Goal: Information Seeking & Learning: Learn about a topic

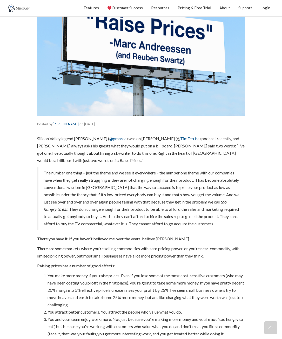
scroll to position [118, 0]
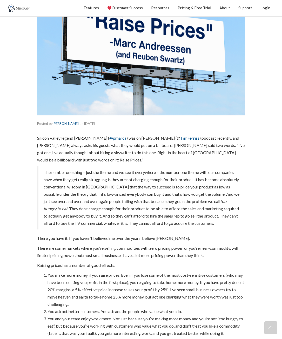
click at [102, 143] on p "Silicon Valley legend [PERSON_NAME] ( @pmarca ) was on [PERSON_NAME] (@ TimFerr…" at bounding box center [141, 148] width 208 height 29
drag, startPoint x: 108, startPoint y: 144, endPoint x: 135, endPoint y: 144, distance: 26.7
click at [131, 144] on p "Silicon Valley legend [PERSON_NAME] ( @pmarca ) was on [PERSON_NAME] (@ TimFerr…" at bounding box center [141, 148] width 208 height 29
click at [135, 144] on p "Silicon Valley legend [PERSON_NAME] ( @pmarca ) was on [PERSON_NAME] (@ TimFerr…" at bounding box center [141, 148] width 208 height 29
drag, startPoint x: 168, startPoint y: 145, endPoint x: 200, endPoint y: 144, distance: 31.9
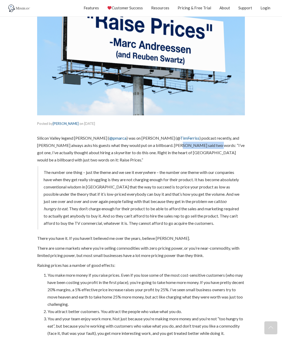
click at [200, 144] on p "Silicon Valley legend [PERSON_NAME] ( @pmarca ) was on [PERSON_NAME] (@ TimFerr…" at bounding box center [141, 148] width 208 height 29
drag, startPoint x: 41, startPoint y: 151, endPoint x: 95, endPoint y: 151, distance: 54.2
click at [95, 151] on p "Silicon Valley legend [PERSON_NAME] ( @pmarca ) was on [PERSON_NAME] (@ TimFerr…" at bounding box center [141, 148] width 208 height 29
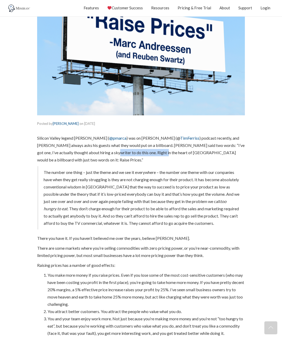
drag, startPoint x: 112, startPoint y: 151, endPoint x: 152, endPoint y: 152, distance: 40.0
click at [152, 152] on p "Silicon Valley legend [PERSON_NAME] ( @pmarca ) was on [PERSON_NAME] (@ TimFerr…" at bounding box center [141, 148] width 208 height 29
drag, startPoint x: 108, startPoint y: 154, endPoint x: 155, endPoint y: 154, distance: 46.7
click at [155, 154] on p "Silicon Valley legend [PERSON_NAME] ( @pmarca ) was on [PERSON_NAME] (@ TimFerr…" at bounding box center [141, 148] width 208 height 29
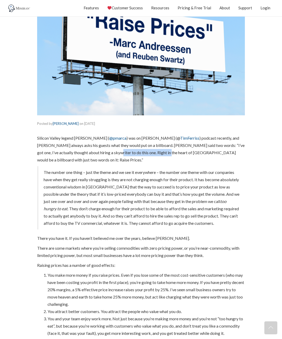
click at [155, 154] on p "Silicon Valley legend [PERSON_NAME] ( @pmarca ) was on [PERSON_NAME] (@ TimFerr…" at bounding box center [141, 148] width 208 height 29
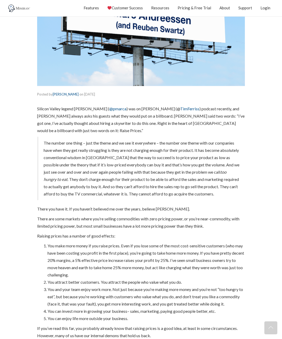
scroll to position [153, 0]
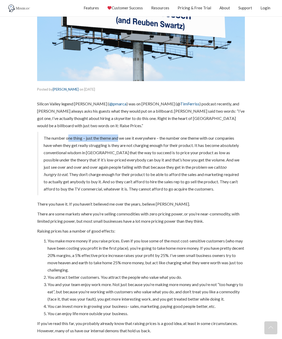
drag, startPoint x: 68, startPoint y: 139, endPoint x: 121, endPoint y: 139, distance: 52.4
click at [121, 139] on p "The number one thing – just the theme and we see it everywhere – the number one…" at bounding box center [142, 163] width 196 height 58
drag, startPoint x: 172, startPoint y: 137, endPoint x: 210, endPoint y: 137, distance: 38.2
click at [210, 137] on p "The number one thing – just the theme and we see it everywhere – the number one…" at bounding box center [142, 163] width 196 height 58
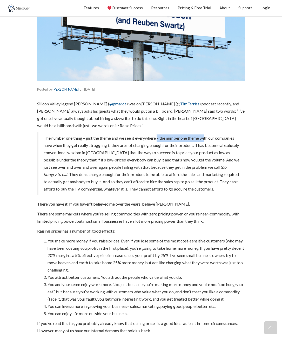
click at [210, 137] on p "The number one thing – just the theme and we see it everywhere – the number one…" at bounding box center [142, 163] width 196 height 58
drag, startPoint x: 67, startPoint y: 143, endPoint x: 127, endPoint y: 143, distance: 59.7
click at [127, 143] on p "The number one thing – just the theme and we see it everywhere – the number one…" at bounding box center [142, 163] width 196 height 58
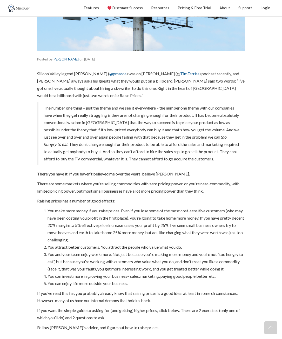
scroll to position [183, 0]
drag, startPoint x: 177, startPoint y: 120, endPoint x: 211, endPoint y: 122, distance: 34.3
click at [211, 122] on p "The number one thing – just the theme and we see it everywhere – the number one…" at bounding box center [142, 133] width 196 height 58
drag, startPoint x: 49, startPoint y: 128, endPoint x: 121, endPoint y: 130, distance: 72.7
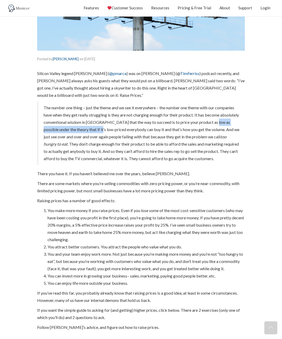
click at [121, 130] on p "The number one thing – just the theme and we see it everywhere – the number one…" at bounding box center [142, 133] width 196 height 58
drag, startPoint x: 93, startPoint y: 129, endPoint x: 160, endPoint y: 130, distance: 67.0
click at [160, 130] on p "The number one thing – just the theme and we see it everywhere – the number one…" at bounding box center [142, 133] width 196 height 58
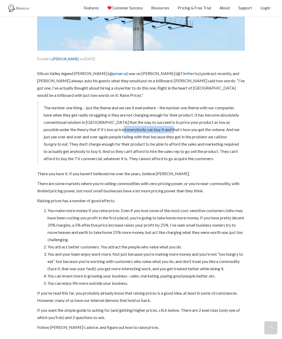
drag, startPoint x: 142, startPoint y: 129, endPoint x: 194, endPoint y: 130, distance: 52.4
click at [194, 130] on p "The number one thing – just the theme and we see it everywhere – the number one…" at bounding box center [142, 133] width 196 height 58
click at [207, 132] on p "The number one thing – just the theme and we see it everywhere – the number one…" at bounding box center [142, 133] width 196 height 58
drag, startPoint x: 56, startPoint y: 138, endPoint x: 126, endPoint y: 137, distance: 70.6
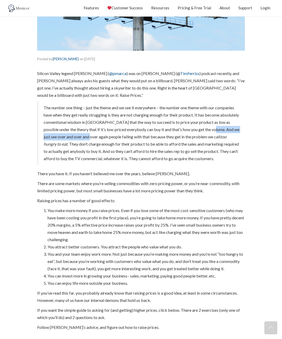
click at [126, 137] on p "The number one thing – just the theme and we see it everywhere – the number one…" at bounding box center [142, 133] width 196 height 58
drag, startPoint x: 77, startPoint y: 134, endPoint x: 124, endPoint y: 135, distance: 47.5
click at [124, 135] on p "The number one thing – just the theme and we see it everywhere – the number one…" at bounding box center [142, 133] width 196 height 58
click at [110, 137] on p "The number one thing – just the theme and we see it everywhere – the number one…" at bounding box center [142, 133] width 196 height 58
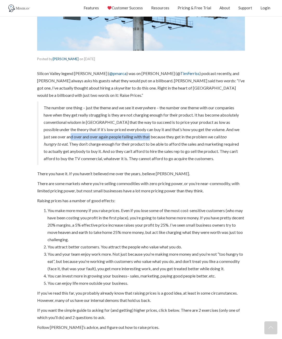
drag, startPoint x: 123, startPoint y: 135, endPoint x: 187, endPoint y: 135, distance: 63.8
click at [187, 135] on p "The number one thing – just the theme and we see it everywhere – the number one…" at bounding box center [142, 133] width 196 height 58
drag, startPoint x: 174, startPoint y: 136, endPoint x: 211, endPoint y: 136, distance: 37.1
click at [211, 136] on p "The number one thing – just the theme and we see it everywhere – the number one…" at bounding box center [142, 133] width 196 height 58
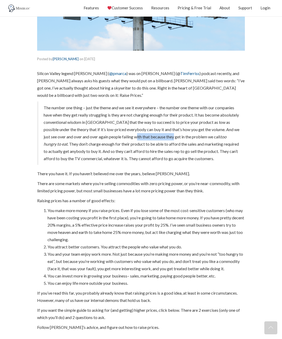
click at [211, 136] on p "The number one thing – just the theme and we see it everywhere – the number one…" at bounding box center [142, 133] width 196 height 58
drag, startPoint x: 56, startPoint y: 146, endPoint x: 128, endPoint y: 147, distance: 72.2
click at [128, 147] on p "The number one thing – just the theme and we see it everywhere – the number one…" at bounding box center [142, 133] width 196 height 58
click at [127, 147] on p "The number one thing – just the theme and we see it everywhere – the number one…" at bounding box center [142, 133] width 196 height 58
drag, startPoint x: 114, startPoint y: 146, endPoint x: 168, endPoint y: 144, distance: 54.3
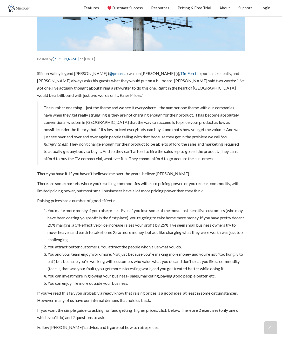
click at [168, 144] on p "The number one thing – just the theme and we see it everywhere – the number one…" at bounding box center [142, 133] width 196 height 58
click at [167, 144] on p "The number one thing – just the theme and we see it everywhere – the number one…" at bounding box center [142, 133] width 196 height 58
drag, startPoint x: 112, startPoint y: 143, endPoint x: 205, endPoint y: 145, distance: 93.5
click at [205, 145] on p "The number one thing – just the theme and we see it everywhere – the number one…" at bounding box center [142, 133] width 196 height 58
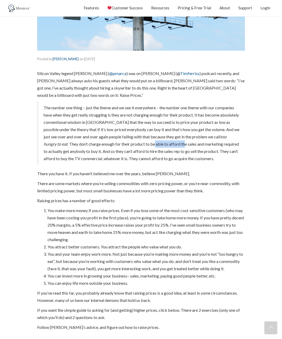
drag, startPoint x: 193, startPoint y: 144, endPoint x: 223, endPoint y: 145, distance: 30.9
click at [223, 145] on p "The number one thing – just the theme and we see it everywhere – the number one…" at bounding box center [142, 133] width 196 height 58
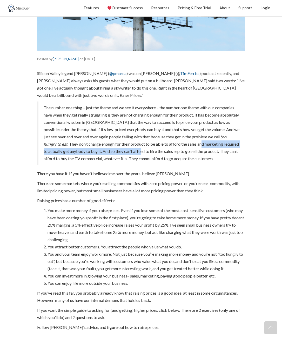
drag, startPoint x: 62, startPoint y: 150, endPoint x: 184, endPoint y: 150, distance: 122.2
click at [184, 150] on p "The number one thing – just the theme and we see it everywhere – the number one…" at bounding box center [142, 133] width 196 height 58
drag, startPoint x: 139, startPoint y: 150, endPoint x: 216, endPoint y: 151, distance: 77.1
click at [216, 151] on p "The number one thing – just the theme and we see it everywhere – the number one…" at bounding box center [142, 133] width 196 height 58
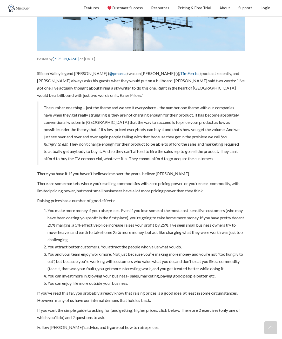
click at [216, 151] on p "The number one thing – just the theme and we see it everywhere – the number one…" at bounding box center [142, 133] width 196 height 58
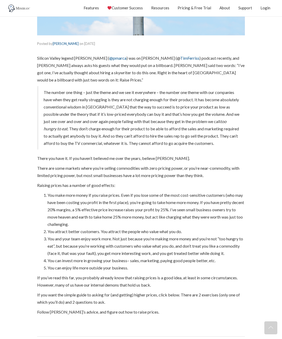
scroll to position [199, 0]
drag, startPoint x: 92, startPoint y: 142, endPoint x: 173, endPoint y: 144, distance: 81.2
click at [171, 144] on p "The number one thing – just the theme and we see it everywhere – the number one…" at bounding box center [142, 118] width 196 height 58
click at [173, 144] on p "The number one thing – just the theme and we see it everywhere – the number one…" at bounding box center [142, 118] width 196 height 58
drag, startPoint x: 197, startPoint y: 143, endPoint x: 236, endPoint y: 144, distance: 38.9
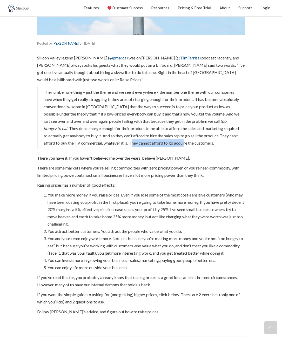
click at [236, 144] on p "The number one thing – just the theme and we see it everywhere – the number one…" at bounding box center [142, 118] width 196 height 58
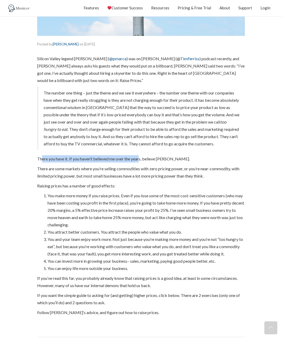
drag, startPoint x: 45, startPoint y: 166, endPoint x: 142, endPoint y: 168, distance: 96.6
click at [142, 162] on p "There you have it. If you haven’t believed me over the years, believe [PERSON_N…" at bounding box center [141, 158] width 208 height 7
drag, startPoint x: 102, startPoint y: 167, endPoint x: 153, endPoint y: 169, distance: 50.9
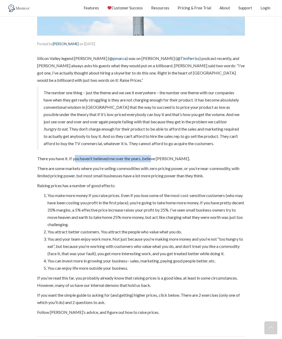
click at [153, 162] on p "There you have it. If you haven’t believed me over the years, believe [PERSON_N…" at bounding box center [141, 158] width 208 height 7
drag, startPoint x: 147, startPoint y: 163, endPoint x: 173, endPoint y: 166, distance: 26.6
click at [173, 162] on p "There you have it. If you haven’t believed me over the years, believe [PERSON_N…" at bounding box center [141, 158] width 208 height 7
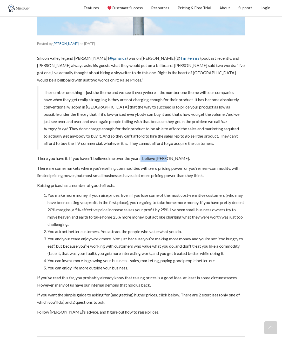
click at [173, 162] on p "There you have it. If you haven’t believed me over the years, believe [PERSON_N…" at bounding box center [141, 158] width 208 height 7
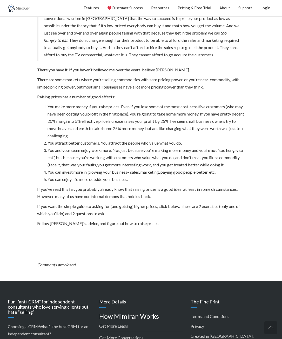
scroll to position [269, 0]
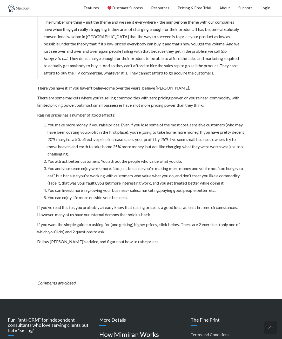
drag, startPoint x: 68, startPoint y: 105, endPoint x: 140, endPoint y: 107, distance: 71.7
click at [139, 107] on p "There are some markets where you’re selling commodities with zero pricing power…" at bounding box center [141, 101] width 208 height 15
drag, startPoint x: 188, startPoint y: 104, endPoint x: 227, endPoint y: 105, distance: 39.7
click at [227, 105] on p "There are some markets where you’re selling commodities with zero pricing power…" at bounding box center [141, 101] width 208 height 15
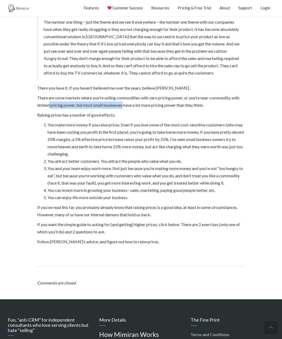
drag, startPoint x: 53, startPoint y: 112, endPoint x: 124, endPoint y: 113, distance: 70.3
click at [124, 109] on p "There are some markets where you’re selling commodities with zero pricing power…" at bounding box center [141, 101] width 208 height 15
drag, startPoint x: 103, startPoint y: 113, endPoint x: 166, endPoint y: 113, distance: 63.3
click at [166, 109] on p "There are some markets where you’re selling commodities with zero pricing power…" at bounding box center [141, 101] width 208 height 15
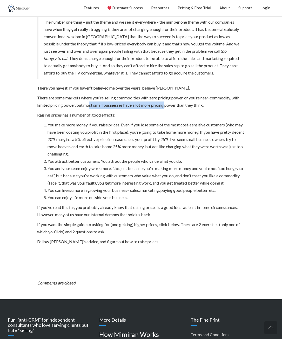
click at [166, 109] on p "There are some markets where you’re selling commodities with zero pricing power…" at bounding box center [141, 101] width 208 height 15
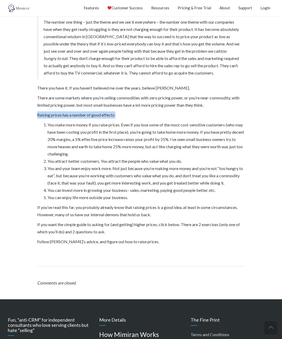
drag, startPoint x: 38, startPoint y: 122, endPoint x: 134, endPoint y: 125, distance: 96.3
click at [134, 119] on p "Raising prices has a number of good effects:" at bounding box center [141, 114] width 208 height 7
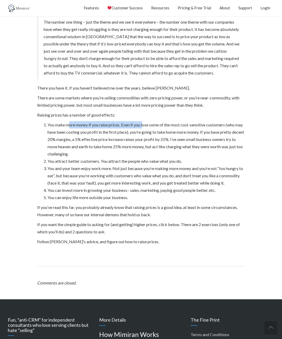
drag, startPoint x: 72, startPoint y: 130, endPoint x: 145, endPoint y: 129, distance: 72.4
click at [145, 129] on li "You make more money if you raise prices. Even if you lose some of the most cost…" at bounding box center [145, 139] width 197 height 36
drag, startPoint x: 149, startPoint y: 133, endPoint x: 199, endPoint y: 134, distance: 50.4
click at [199, 134] on li "You make more money if you raise prices. Even if you lose some of the most cost…" at bounding box center [145, 139] width 197 height 36
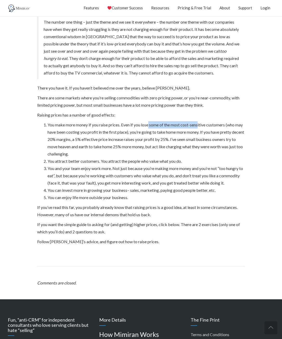
click at [199, 134] on li "You make more money if you raise prices. Even if you lose some of the most cost…" at bounding box center [145, 139] width 197 height 36
drag, startPoint x: 55, startPoint y: 140, endPoint x: 122, endPoint y: 138, distance: 67.0
click at [122, 138] on li "You make more money if you raise prices. Even if you lose some of the most cost…" at bounding box center [145, 139] width 197 height 36
drag, startPoint x: 101, startPoint y: 140, endPoint x: 148, endPoint y: 139, distance: 47.0
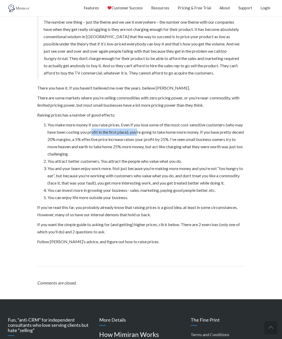
click at [148, 139] on li "You make more money if you raise prices. Even if you lose some of the most cost…" at bounding box center [145, 139] width 197 height 36
drag, startPoint x: 150, startPoint y: 139, endPoint x: 198, endPoint y: 140, distance: 47.8
click at [198, 140] on li "You make more money if you raise prices. Even if you lose some of the most cost…" at bounding box center [145, 139] width 197 height 36
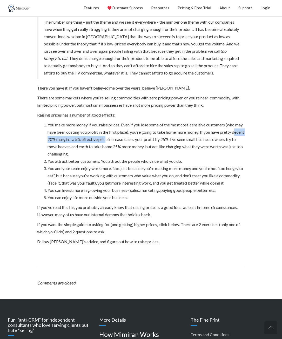
drag, startPoint x: 52, startPoint y: 143, endPoint x: 122, endPoint y: 146, distance: 70.1
click at [120, 146] on li "You make more money if you raise prices. Even if you lose some of the most cost…" at bounding box center [145, 139] width 197 height 36
click at [122, 146] on li "You make more money if you raise prices. Even if you lose some of the most cost…" at bounding box center [145, 139] width 197 height 36
drag, startPoint x: 103, startPoint y: 148, endPoint x: 147, endPoint y: 148, distance: 44.4
click at [147, 148] on li "You make more money if you raise prices. Even if you lose some of the most cost…" at bounding box center [145, 139] width 197 height 36
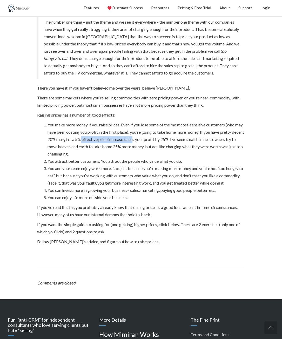
click at [147, 148] on li "You make more money if you raise prices. Even if you lose some of the most cost…" at bounding box center [145, 139] width 197 height 36
drag, startPoint x: 147, startPoint y: 147, endPoint x: 199, endPoint y: 149, distance: 51.4
click at [198, 150] on li "You make more money if you raise prices. Even if you lose some of the most cost…" at bounding box center [145, 139] width 197 height 36
click at [199, 149] on li "You make more money if you raise prices. Even if you lose some of the most cost…" at bounding box center [145, 139] width 197 height 36
drag, startPoint x: 181, startPoint y: 147, endPoint x: 221, endPoint y: 148, distance: 40.5
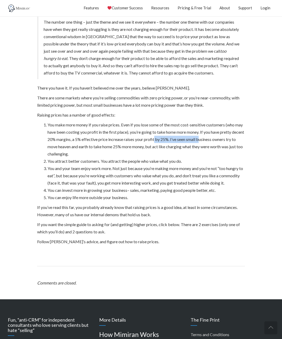
click at [221, 148] on li "You make more money if you raise prices. Even if you lose some of the most cost…" at bounding box center [145, 139] width 197 height 36
drag, startPoint x: 182, startPoint y: 146, endPoint x: 242, endPoint y: 149, distance: 60.0
click at [243, 149] on li "You make more money if you raise prices. Even if you lose some of the most cost…" at bounding box center [145, 139] width 197 height 36
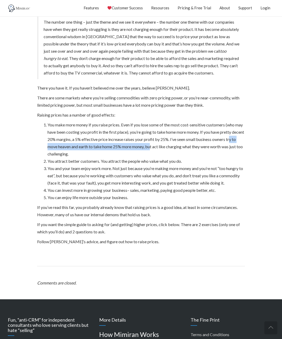
drag, startPoint x: 54, startPoint y: 152, endPoint x: 168, endPoint y: 156, distance: 114.3
click at [168, 156] on li "You make more money if you raise prices. Even if you lose some of the most cost…" at bounding box center [145, 139] width 197 height 36
drag, startPoint x: 129, startPoint y: 154, endPoint x: 220, endPoint y: 156, distance: 91.6
click at [220, 156] on li "You make more money if you raise prices. Even if you lose some of the most cost…" at bounding box center [145, 139] width 197 height 36
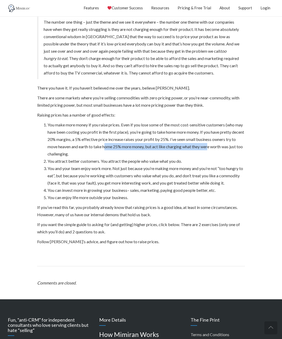
click at [220, 156] on li "You make more money if you raise prices. Even if you lose some of the most cost…" at bounding box center [145, 139] width 197 height 36
drag, startPoint x: 209, startPoint y: 153, endPoint x: 224, endPoint y: 154, distance: 14.3
click at [224, 154] on li "You make more money if you raise prices. Even if you lose some of the most cost…" at bounding box center [145, 139] width 197 height 36
drag, startPoint x: 50, startPoint y: 160, endPoint x: 74, endPoint y: 160, distance: 24.1
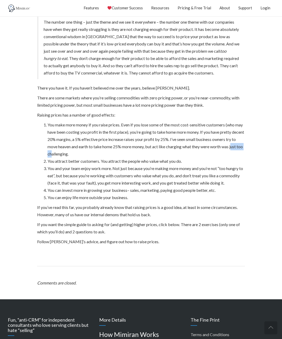
click at [74, 158] on li "You make more money if you raise prices. Even if you lose some of the most cost…" at bounding box center [145, 139] width 197 height 36
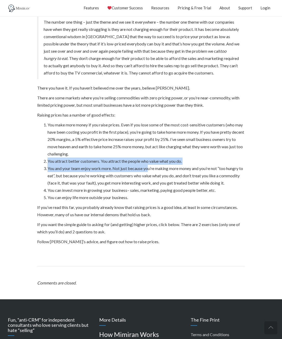
drag, startPoint x: 48, startPoint y: 168, endPoint x: 151, endPoint y: 172, distance: 103.4
click at [151, 172] on ol "You make more money if you raise prices. Even if you lose some of the most cost…" at bounding box center [141, 161] width 208 height 80
click at [151, 172] on li "You and your team enjoy work more. Not just because you’re making more money an…" at bounding box center [145, 176] width 197 height 22
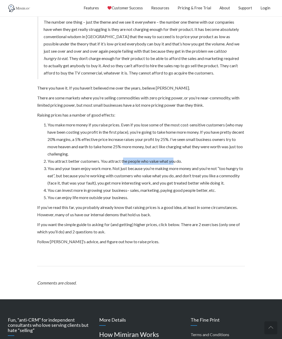
drag, startPoint x: 127, startPoint y: 168, endPoint x: 181, endPoint y: 168, distance: 54.0
click at [181, 165] on li "You attract better customers. You attract the people who value what you do." at bounding box center [145, 161] width 197 height 7
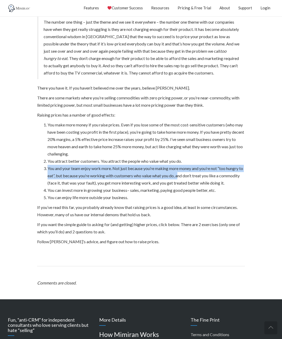
drag, startPoint x: 45, startPoint y: 177, endPoint x: 184, endPoint y: 182, distance: 138.9
click at [184, 182] on li "You and your team enjoy work more. Not just because you’re making more money an…" at bounding box center [145, 176] width 197 height 22
click at [140, 173] on li "You and your team enjoy work more. Not just because you’re making more money an…" at bounding box center [145, 176] width 197 height 22
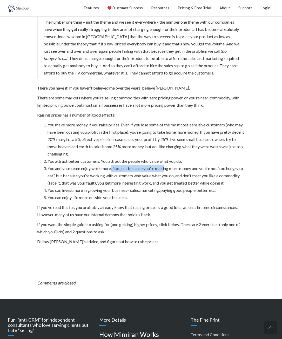
drag, startPoint x: 112, startPoint y: 178, endPoint x: 169, endPoint y: 176, distance: 56.9
click at [168, 176] on li "You and your team enjoy work more. Not just because you’re making more money an…" at bounding box center [145, 176] width 197 height 22
click at [169, 176] on li "You and your team enjoy work more. Not just because you’re making more money an…" at bounding box center [145, 176] width 197 height 22
drag, startPoint x: 144, startPoint y: 174, endPoint x: 218, endPoint y: 175, distance: 73.5
click at [218, 175] on li "You and your team enjoy work more. Not just because you’re making more money an…" at bounding box center [145, 176] width 197 height 22
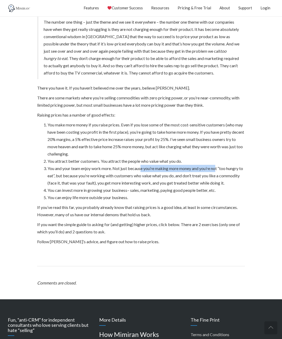
click at [218, 175] on li "You and your team enjoy work more. Not just because you’re making more money an…" at bounding box center [145, 176] width 197 height 22
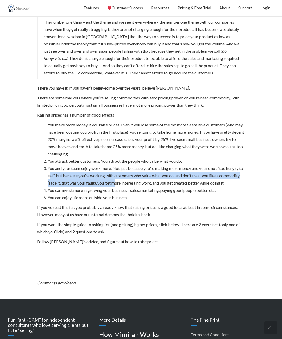
drag, startPoint x: 55, startPoint y: 180, endPoint x: 138, endPoint y: 187, distance: 83.1
click at [138, 187] on li "You and your team enjoy work more. Not just because you’re making more money an…" at bounding box center [145, 176] width 197 height 22
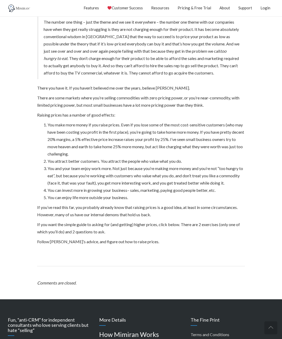
drag, startPoint x: 151, startPoint y: 182, endPoint x: 190, endPoint y: 182, distance: 38.9
click at [190, 182] on li "You and your team enjoy work more. Not just because you’re making more money an…" at bounding box center [145, 176] width 197 height 22
drag, startPoint x: 52, startPoint y: 192, endPoint x: 145, endPoint y: 193, distance: 93.7
click at [145, 187] on li "You and your team enjoy work more. Not just because you’re making more money an…" at bounding box center [145, 176] width 197 height 22
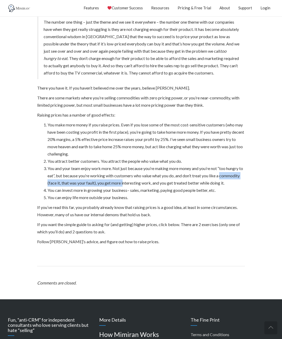
click at [145, 187] on li "You and your team enjoy work more. Not just because you’re making more money an…" at bounding box center [145, 176] width 197 height 22
drag, startPoint x: 99, startPoint y: 189, endPoint x: 156, endPoint y: 190, distance: 56.9
click at [156, 187] on li "You and your team enjoy work more. Not just because you’re making more money an…" at bounding box center [145, 176] width 197 height 22
drag, startPoint x: 171, startPoint y: 192, endPoint x: 193, endPoint y: 193, distance: 22.6
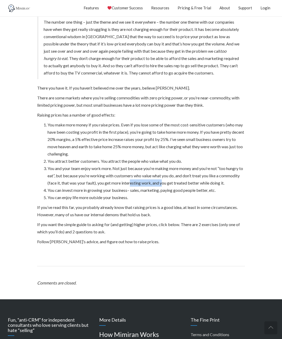
click at [193, 187] on li "You and your team enjoy work more. Not just because you’re making more money an…" at bounding box center [145, 176] width 197 height 22
drag, startPoint x: 57, startPoint y: 206, endPoint x: 144, endPoint y: 203, distance: 87.3
click at [144, 194] on li "You can invest more in growing your business– sales, marketing, paying good peo…" at bounding box center [145, 190] width 197 height 7
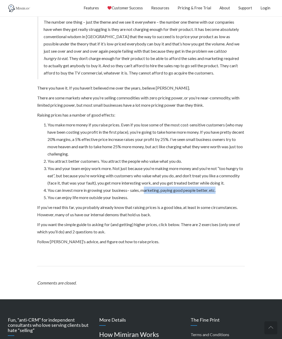
drag, startPoint x: 152, startPoint y: 203, endPoint x: 220, endPoint y: 205, distance: 68.6
click at [220, 194] on li "You can invest more in growing your business– sales, marketing, paying good peo…" at bounding box center [145, 190] width 197 height 7
drag, startPoint x: 191, startPoint y: 207, endPoint x: 223, endPoint y: 207, distance: 32.7
click at [223, 194] on li "You can invest more in growing your business– sales, marketing, paying good peo…" at bounding box center [145, 190] width 197 height 7
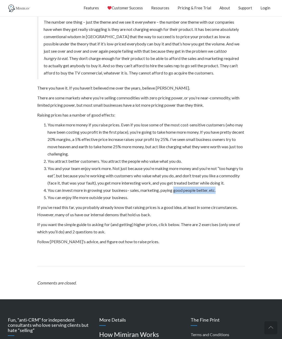
drag, startPoint x: 223, startPoint y: 207, endPoint x: 218, endPoint y: 207, distance: 5.0
click at [222, 194] on li "You can invest more in growing your business– sales, marketing, paying good peo…" at bounding box center [145, 190] width 197 height 7
drag, startPoint x: 76, startPoint y: 212, endPoint x: 123, endPoint y: 215, distance: 46.6
click at [123, 201] on li "You can enjoy life more outside your business." at bounding box center [145, 197] width 197 height 7
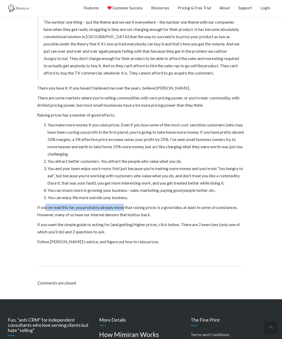
drag, startPoint x: 44, startPoint y: 223, endPoint x: 130, endPoint y: 224, distance: 85.7
click at [129, 218] on p "If you’ve read this far, you probably already know that raising prices is a goo…" at bounding box center [141, 211] width 208 height 15
click at [48, 218] on p "If you’ve read this far, you probably already know that raising prices is a goo…" at bounding box center [141, 211] width 208 height 15
drag, startPoint x: 77, startPoint y: 221, endPoint x: 120, endPoint y: 224, distance: 42.7
click at [119, 218] on p "If you’ve read this far, you probably already know that raising prices is a goo…" at bounding box center [141, 211] width 208 height 15
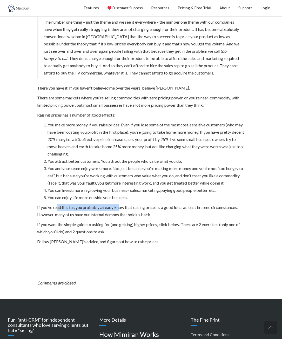
click at [120, 218] on p "If you’ve read this far, you probably already know that raising prices is a goo…" at bounding box center [141, 211] width 208 height 15
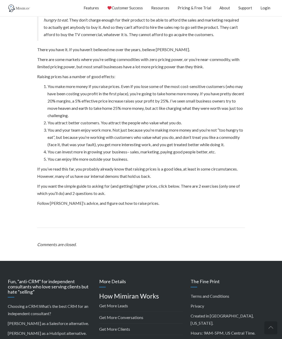
scroll to position [310, 0]
